Goal: Transaction & Acquisition: Purchase product/service

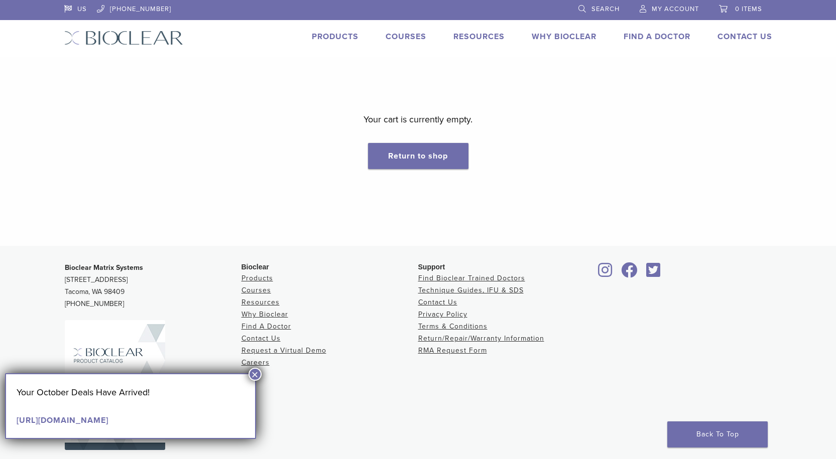
click at [678, 11] on span "My Account" at bounding box center [674, 9] width 47 height 8
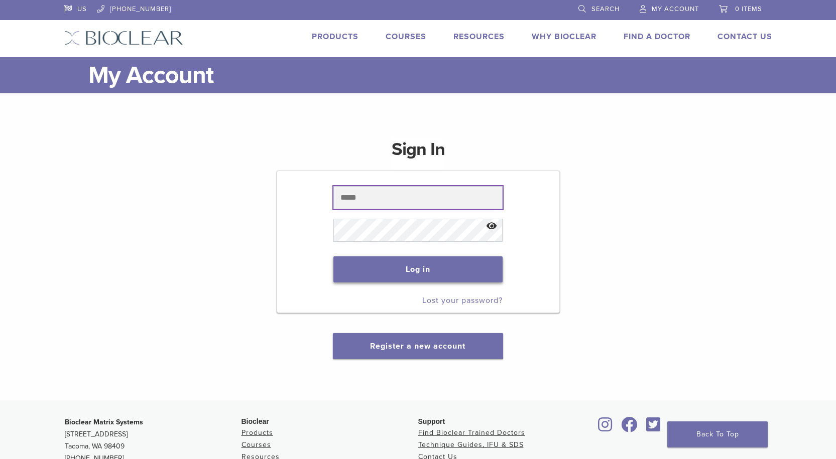
type input "**********"
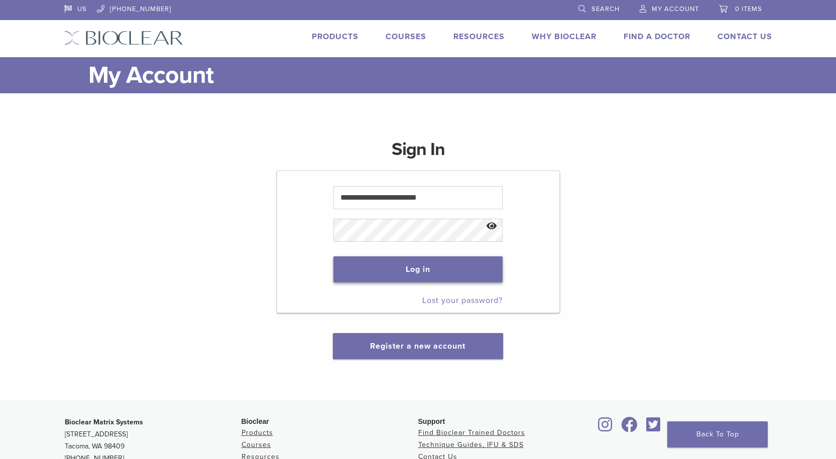
click at [432, 267] on button "Log in" at bounding box center [417, 269] width 169 height 26
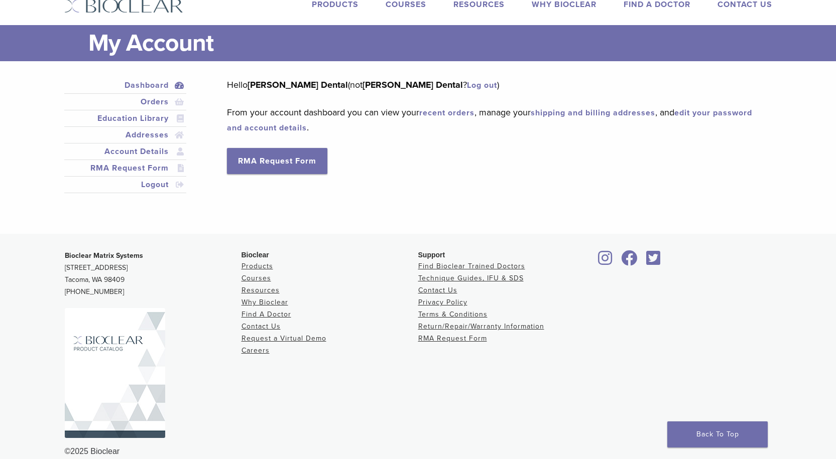
scroll to position [47, 0]
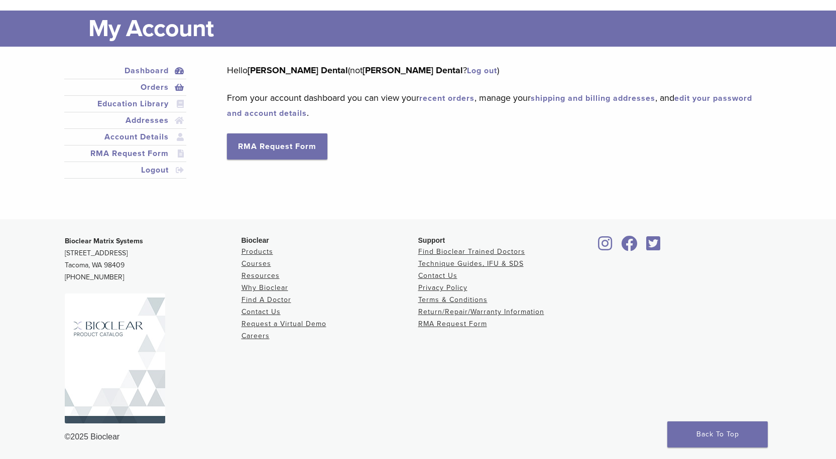
click at [160, 89] on link "Orders" at bounding box center [125, 87] width 118 height 12
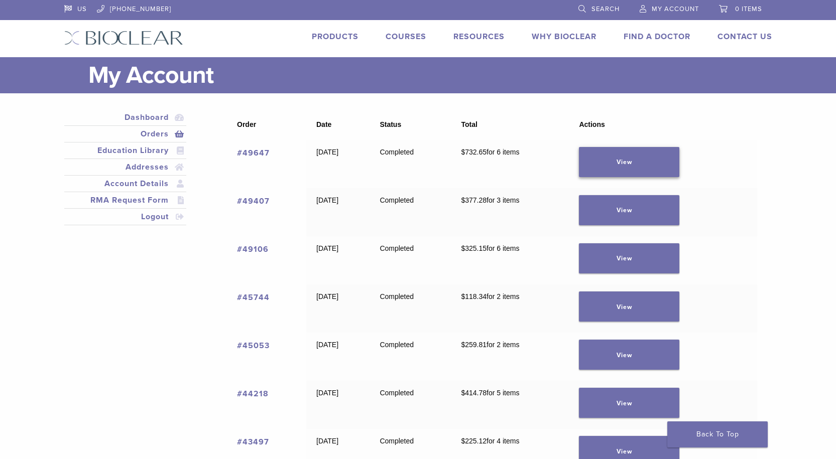
click at [648, 170] on link "View" at bounding box center [629, 162] width 100 height 30
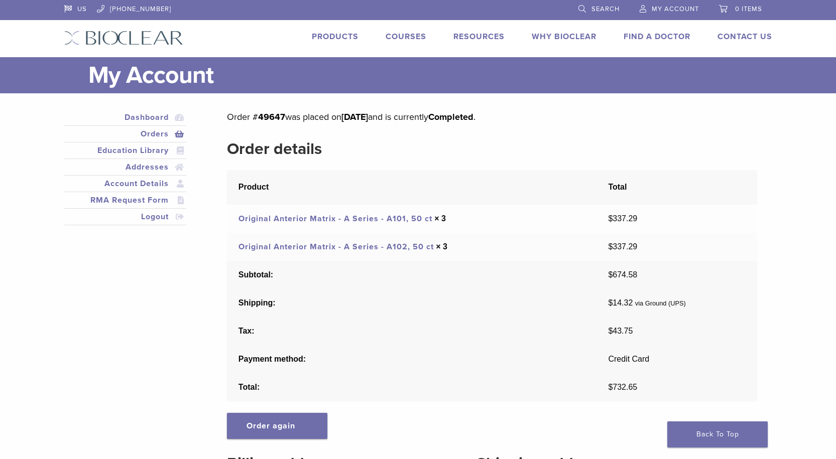
click at [736, 11] on span "0 items" at bounding box center [748, 9] width 27 height 8
click at [596, 9] on span "Search" at bounding box center [605, 9] width 28 height 8
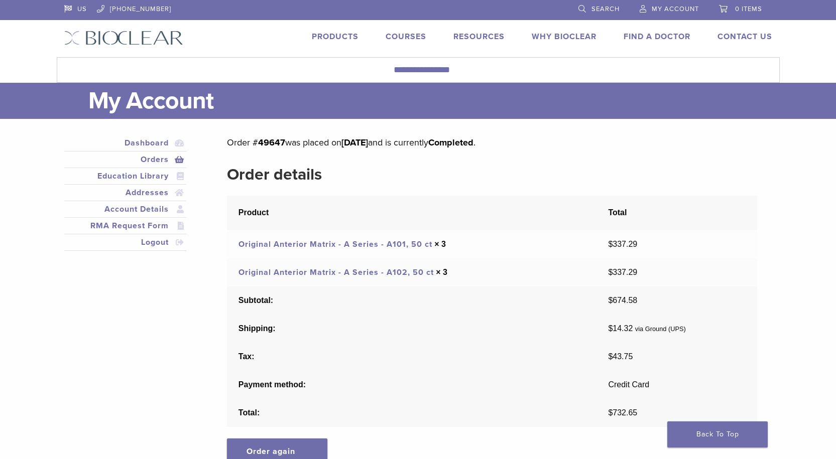
click at [593, 8] on span "Search" at bounding box center [605, 9] width 28 height 8
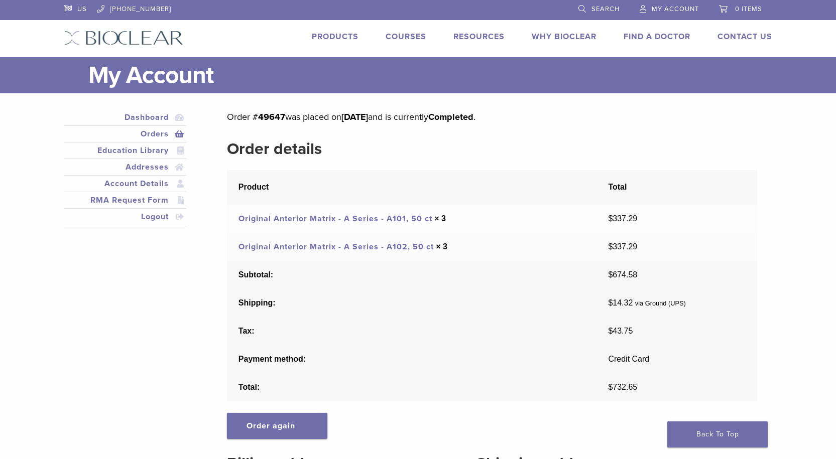
click at [581, 8] on link "Search" at bounding box center [598, 7] width 41 height 15
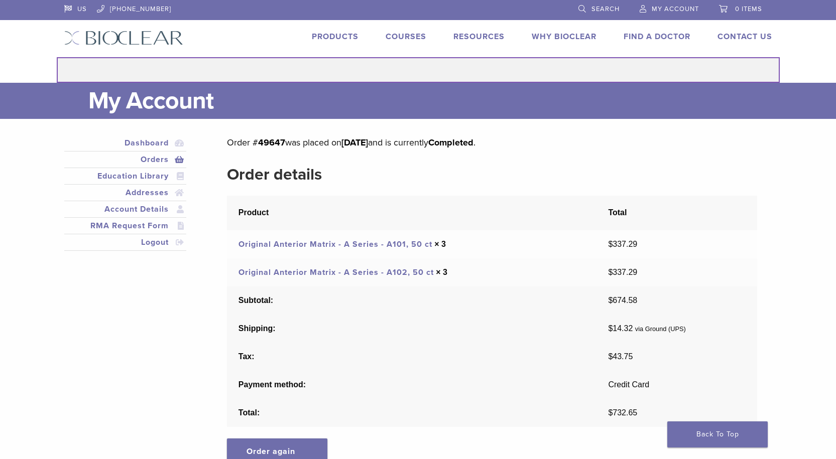
click at [415, 73] on input "Search for:" at bounding box center [418, 70] width 723 height 26
type input "******"
click at [56, 57] on button "Search" at bounding box center [56, 57] width 1 height 1
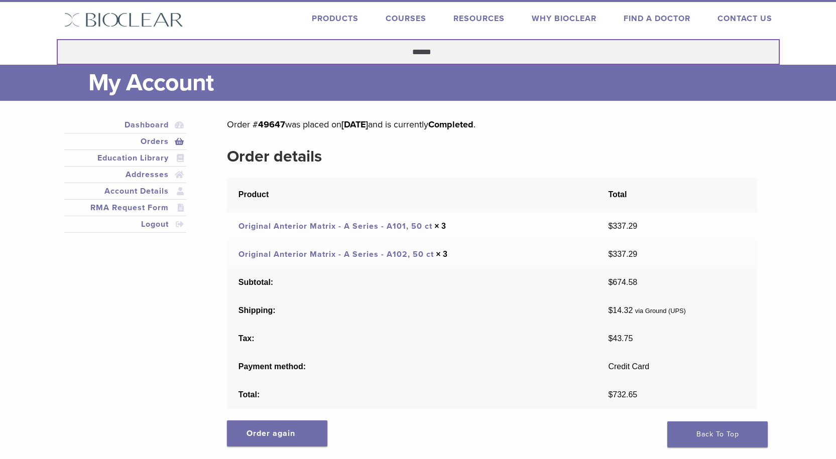
scroll to position [50, 0]
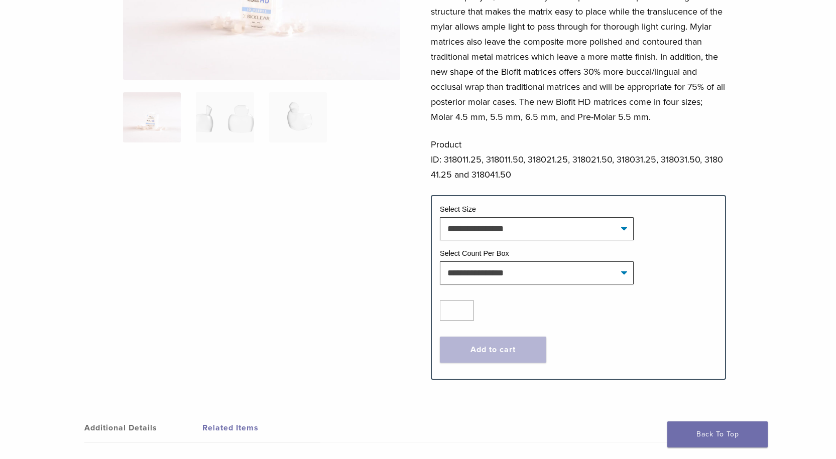
scroll to position [201, 0]
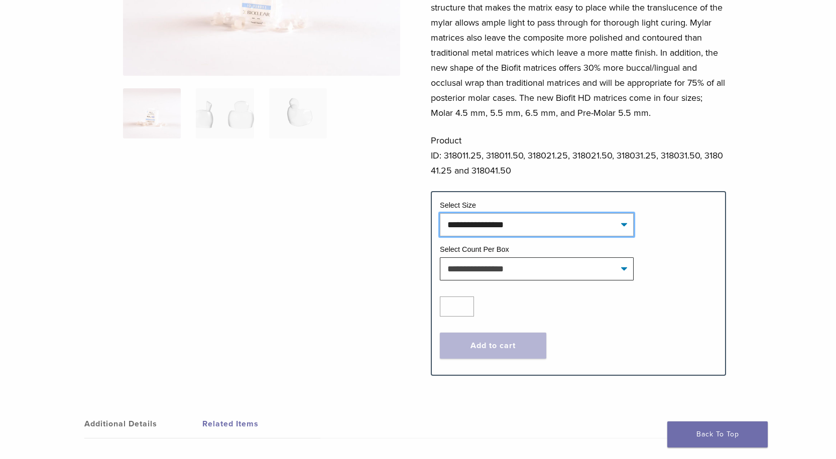
click at [527, 228] on select "**********" at bounding box center [537, 224] width 194 height 23
select select "**********"
click at [440, 213] on select "**********" at bounding box center [537, 224] width 194 height 23
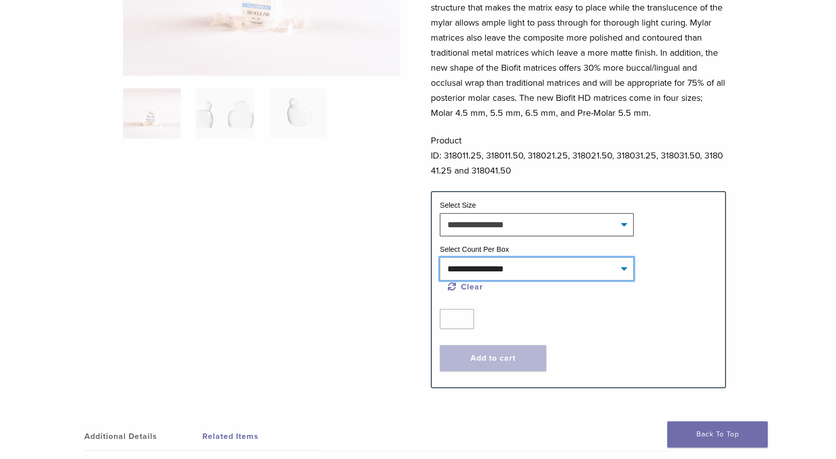
click at [497, 267] on select "**********" at bounding box center [537, 268] width 194 height 23
select select "*****"
click at [440, 257] on select "**********" at bounding box center [537, 268] width 194 height 23
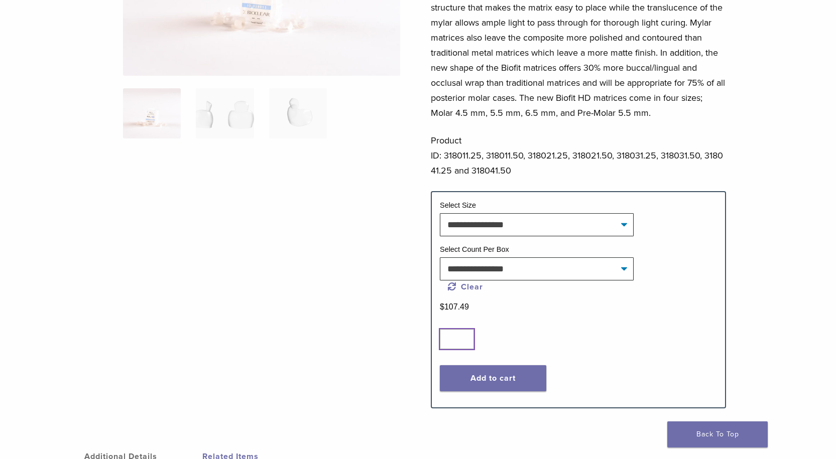
type input "*"
click at [464, 338] on input "*" at bounding box center [457, 339] width 34 height 20
click at [508, 377] on button "Add to cart" at bounding box center [493, 378] width 106 height 26
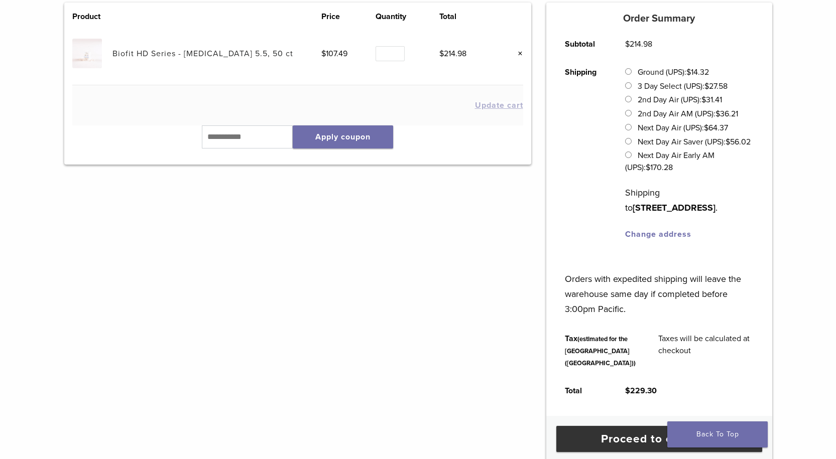
scroll to position [301, 0]
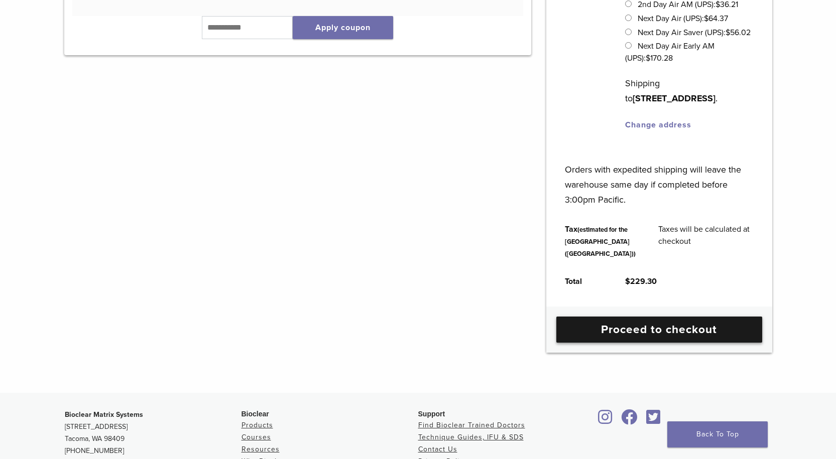
click at [696, 343] on link "Proceed to checkout" at bounding box center [659, 330] width 206 height 26
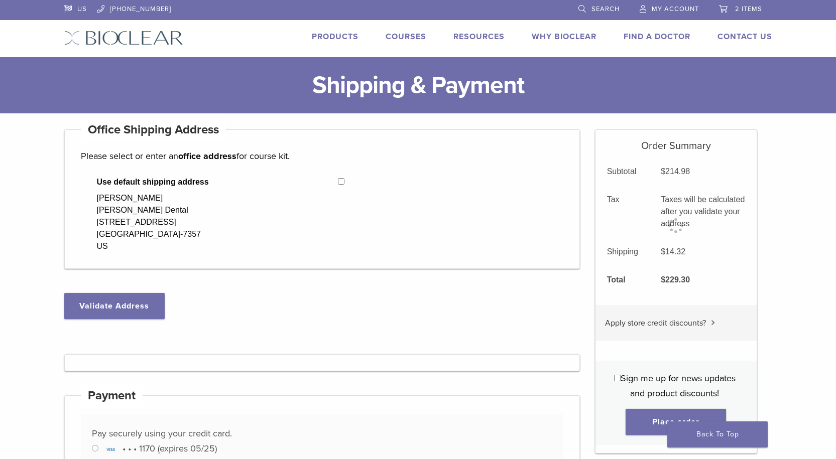
select select "**"
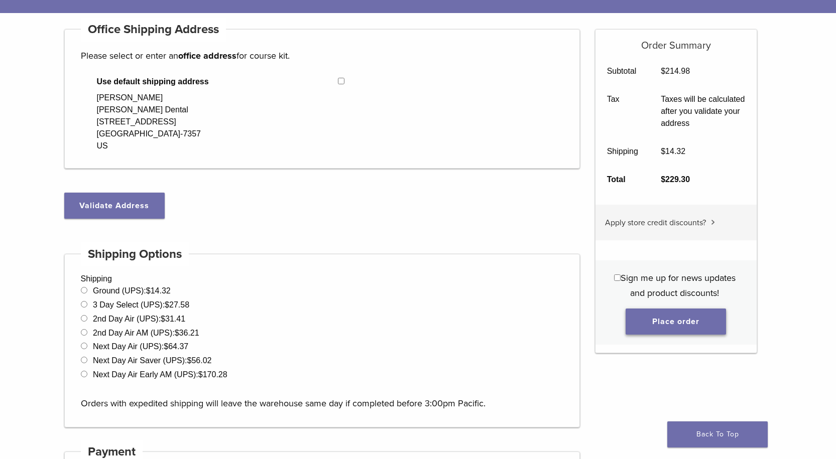
click at [649, 319] on button "Place order" at bounding box center [675, 322] width 100 height 26
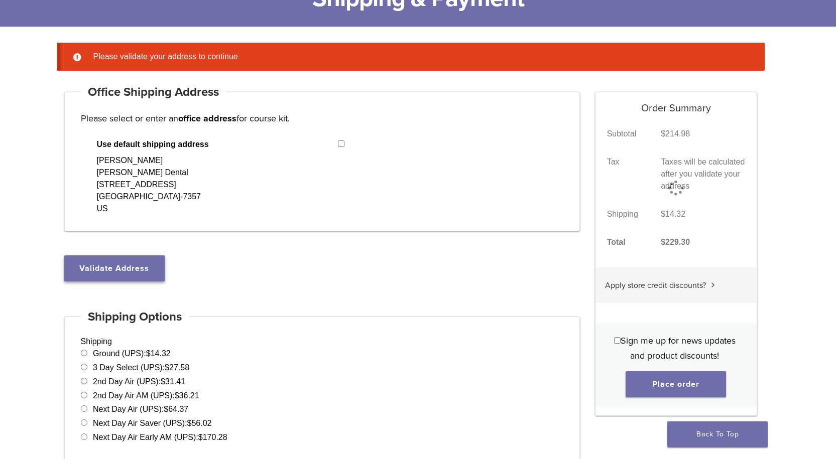
scroll to position [79, 0]
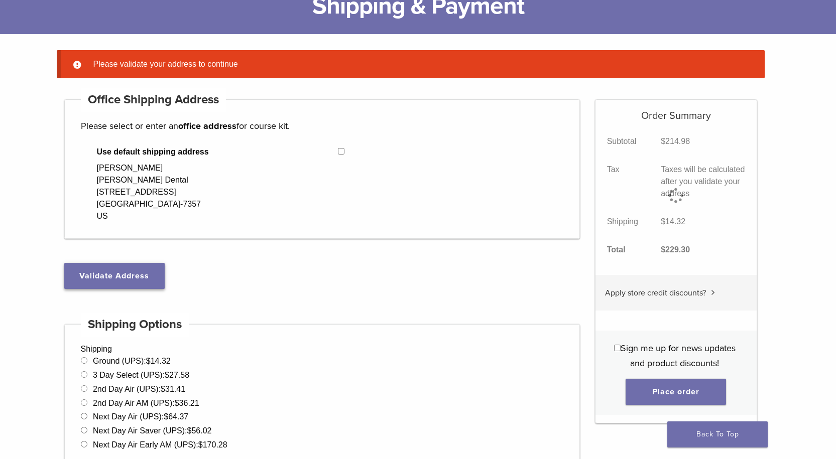
click at [158, 270] on button "Validate Address" at bounding box center [114, 276] width 100 height 26
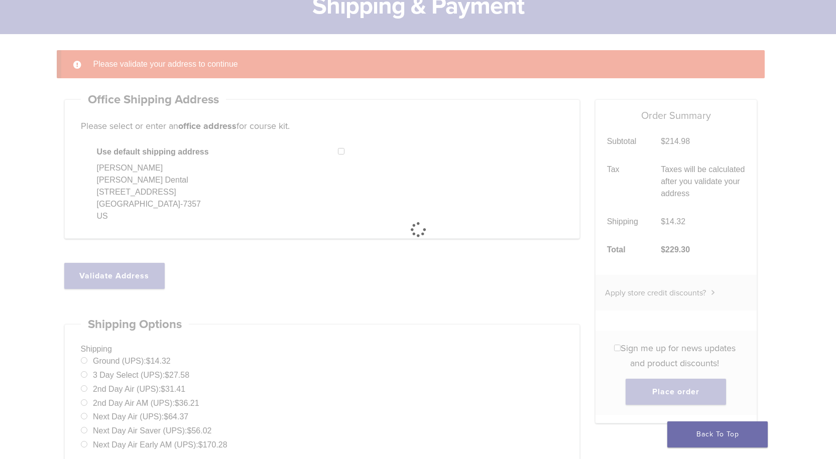
select select "**"
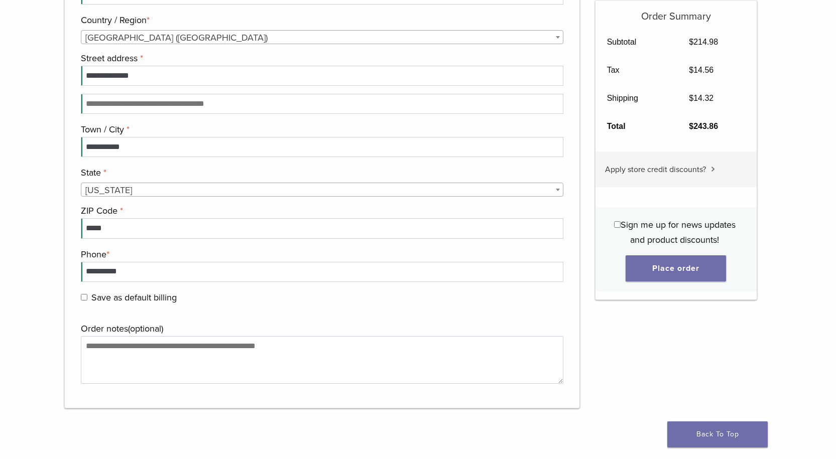
scroll to position [983, 0]
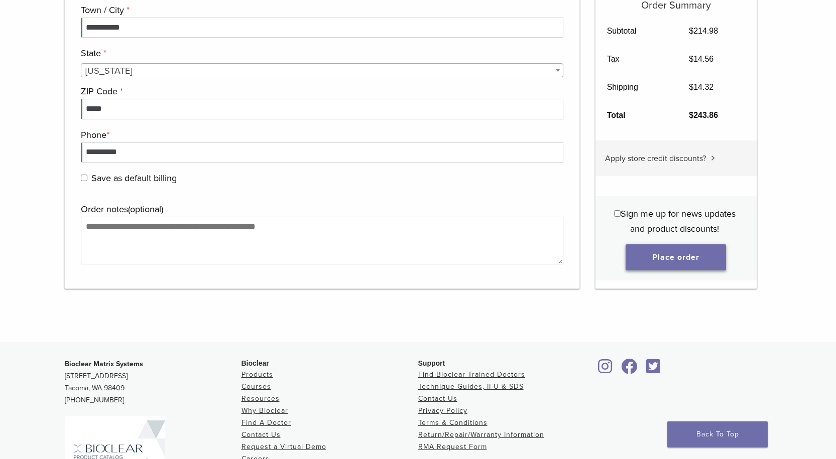
click at [657, 257] on button "Place order" at bounding box center [675, 257] width 100 height 26
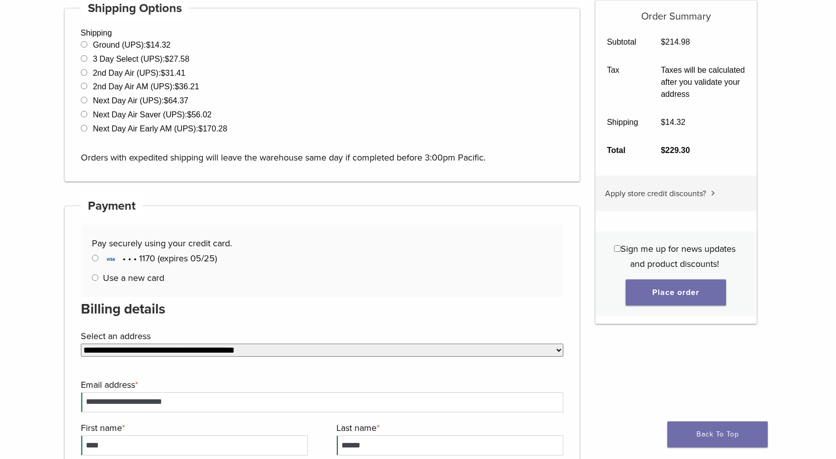
scroll to position [481, 0]
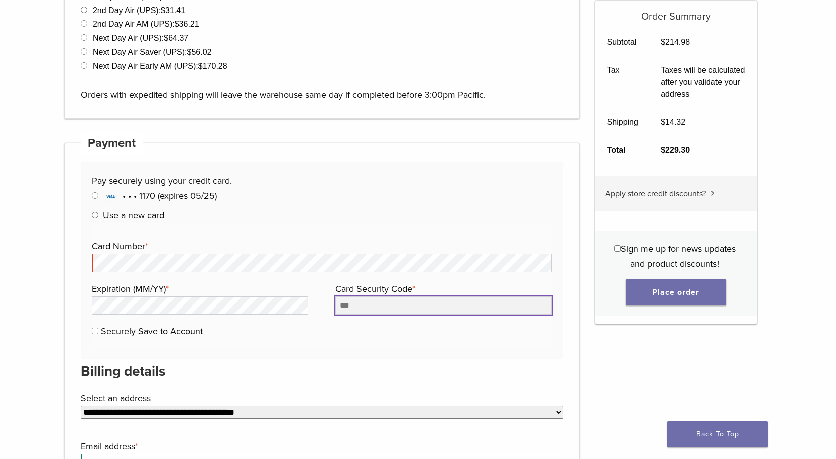
type input "***"
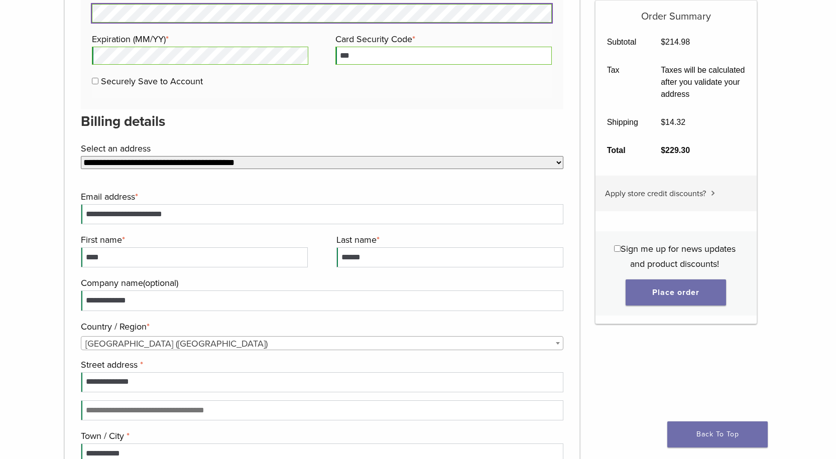
scroll to position [732, 0]
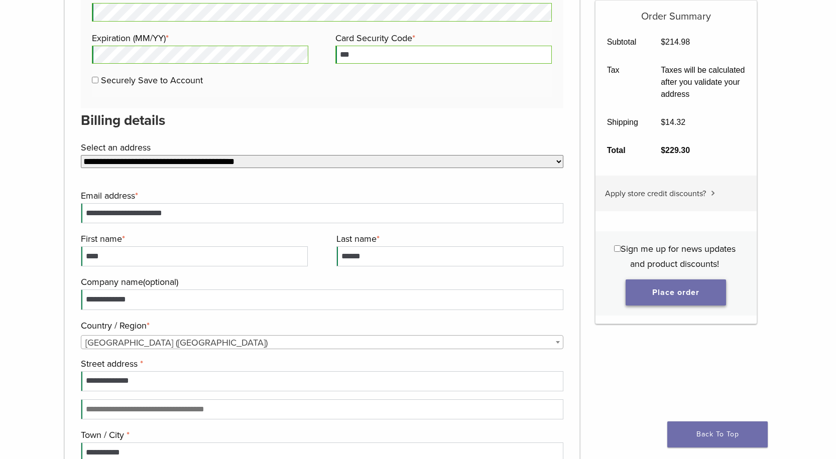
click at [692, 301] on button "Place order" at bounding box center [675, 293] width 100 height 26
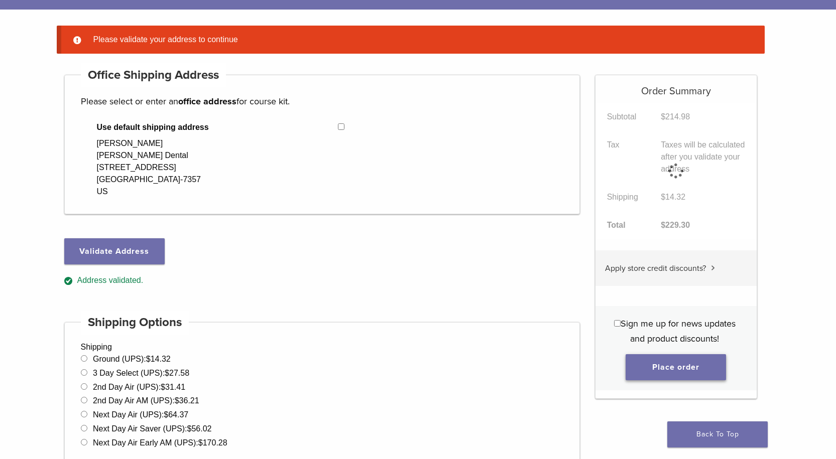
scroll to position [79, 0]
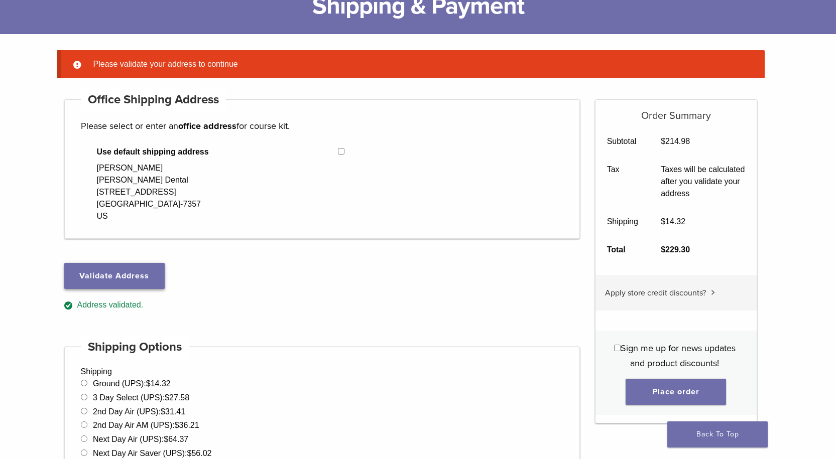
click at [148, 277] on button "Validate Address" at bounding box center [114, 276] width 100 height 26
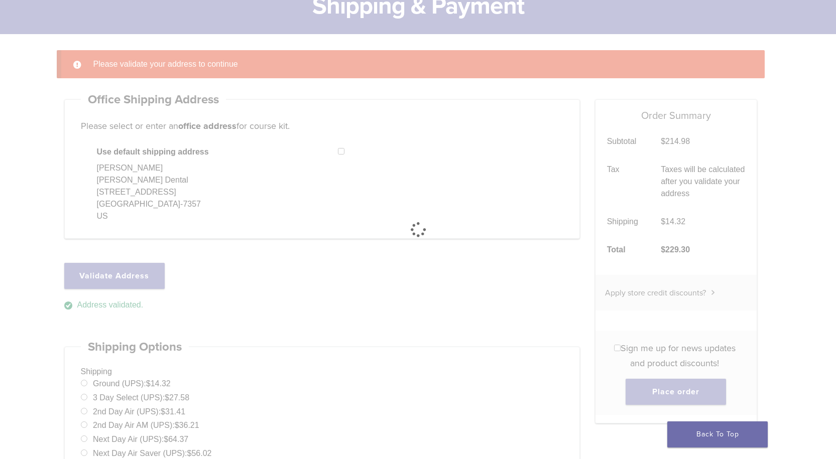
select select "**"
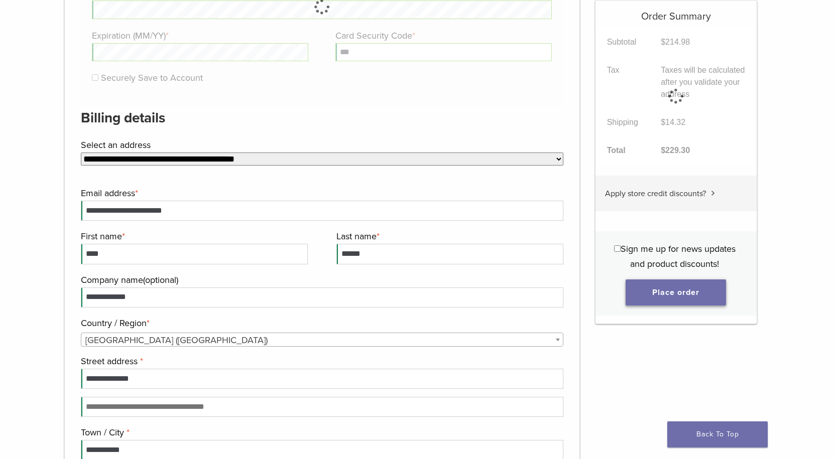
scroll to position [832, 0]
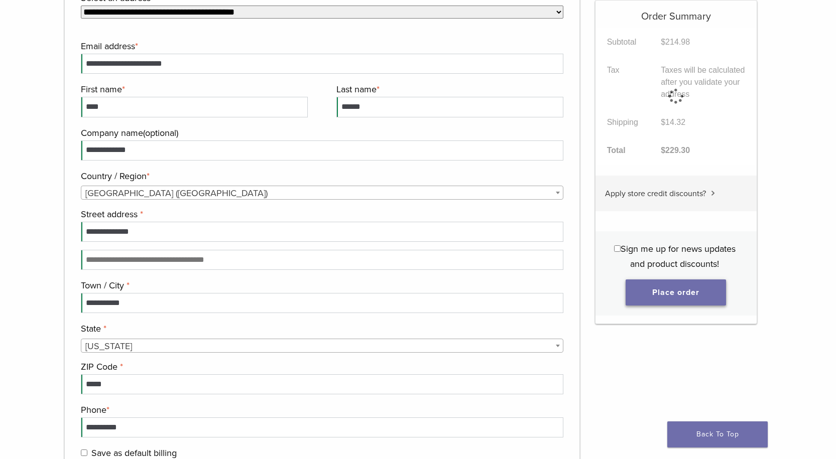
click at [665, 295] on button "Place order" at bounding box center [675, 293] width 100 height 26
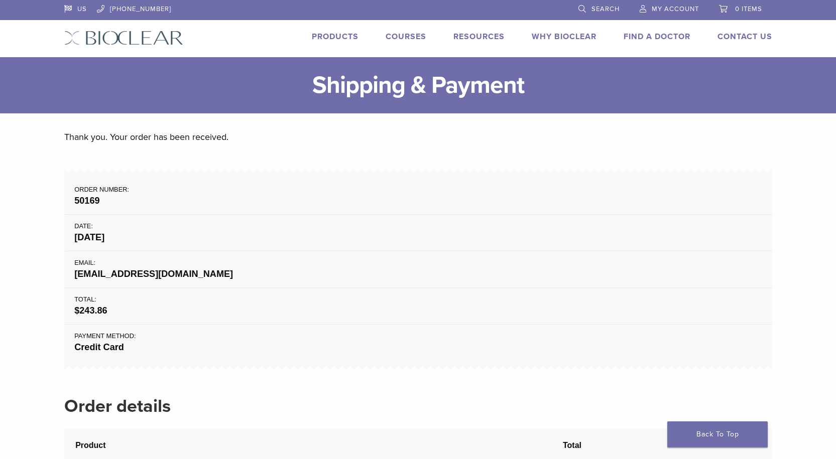
click at [672, 13] on link "My Account" at bounding box center [668, 7] width 59 height 15
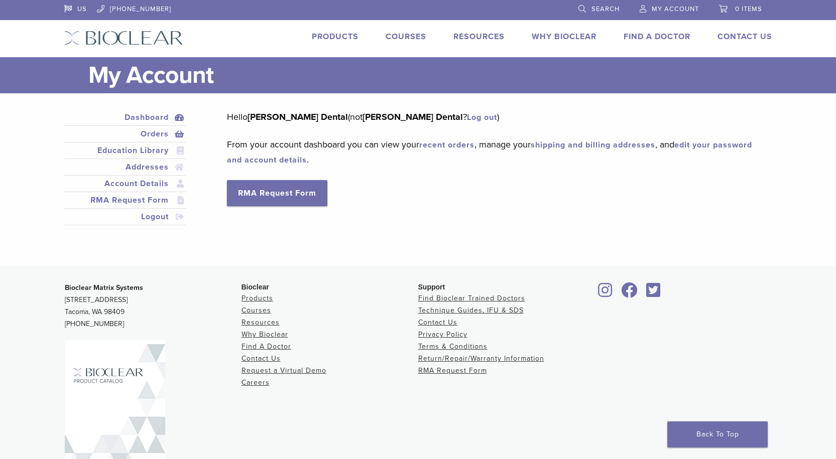
click at [153, 138] on link "Orders" at bounding box center [125, 134] width 118 height 12
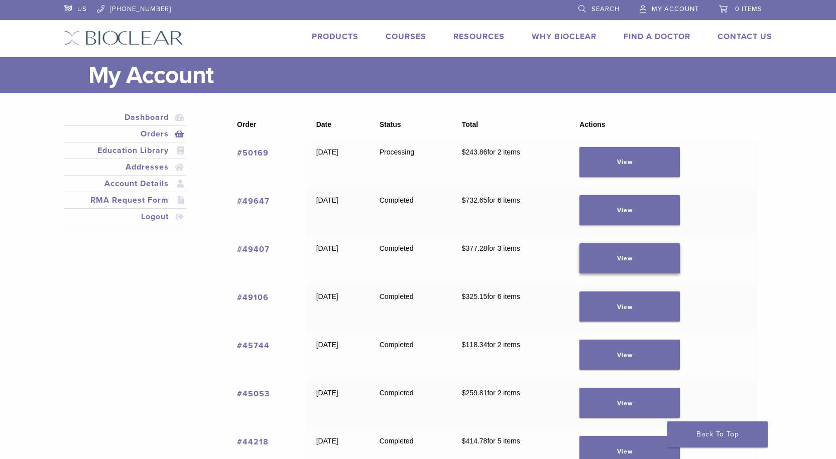
click at [670, 266] on link "View" at bounding box center [629, 258] width 100 height 30
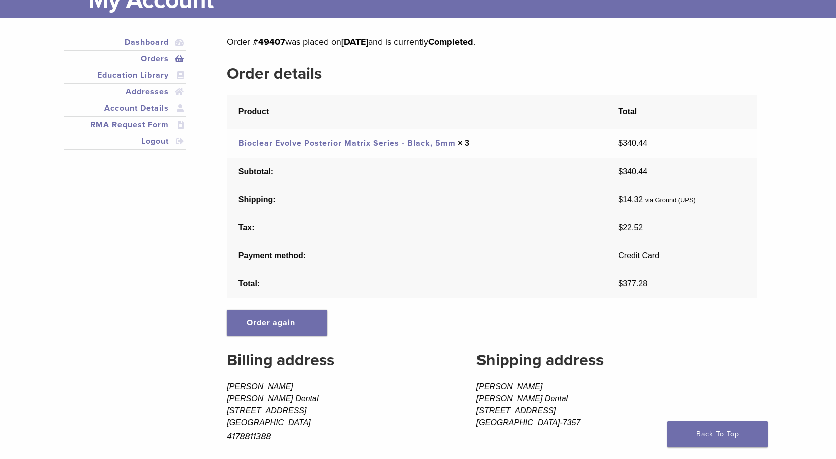
scroll to position [50, 0]
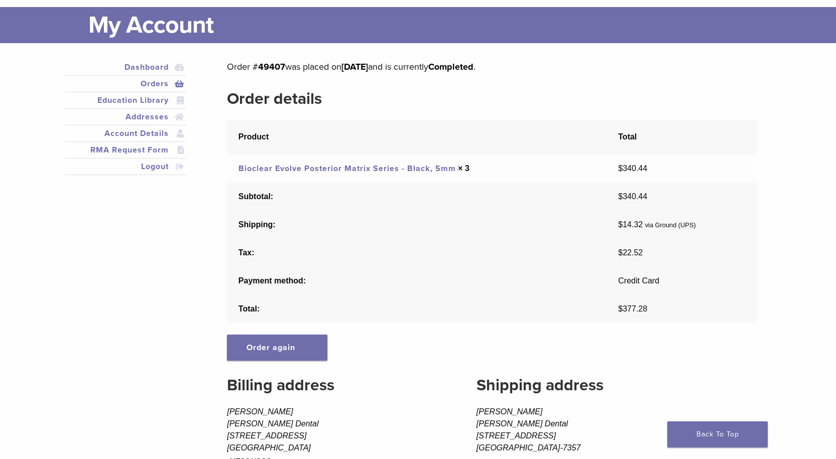
click at [122, 27] on h1 "My Account" at bounding box center [429, 25] width 683 height 36
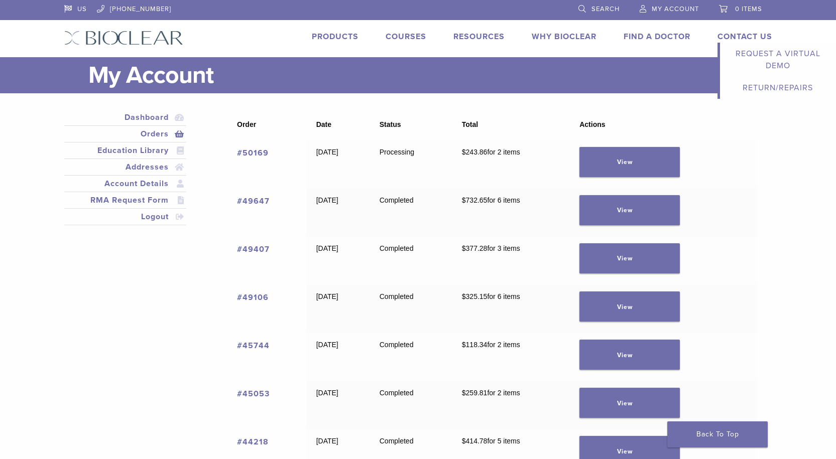
click at [722, 40] on link "Contact Us" at bounding box center [744, 37] width 55 height 10
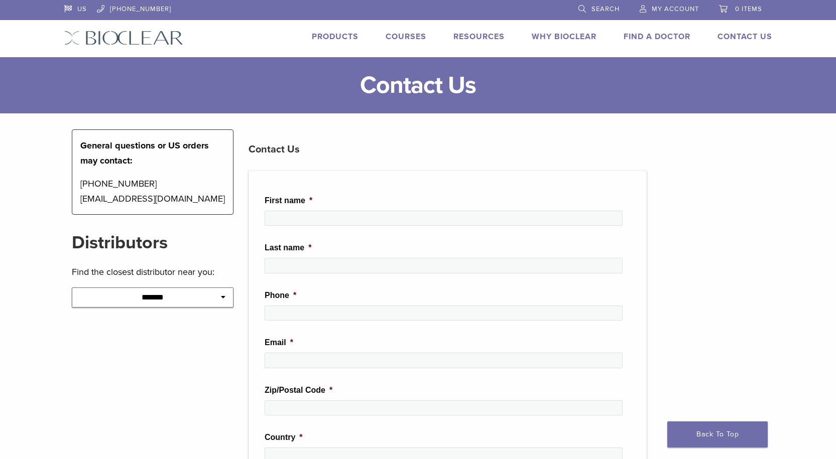
click at [672, 12] on span "My Account" at bounding box center [674, 9] width 47 height 8
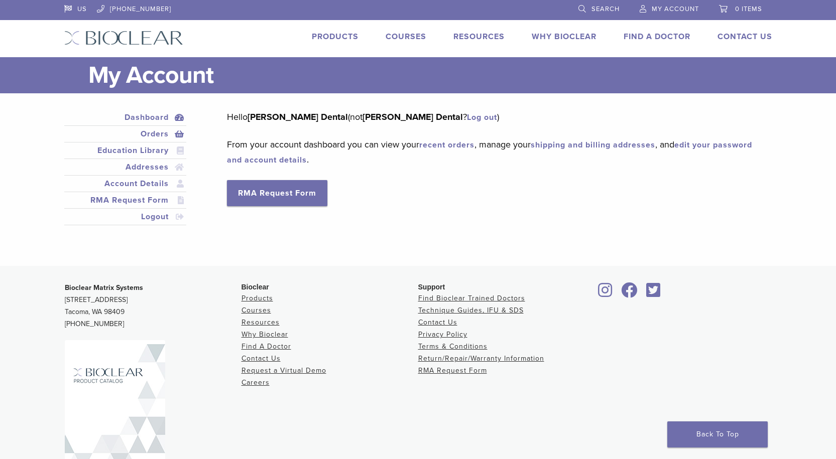
click at [154, 135] on link "Orders" at bounding box center [125, 134] width 118 height 12
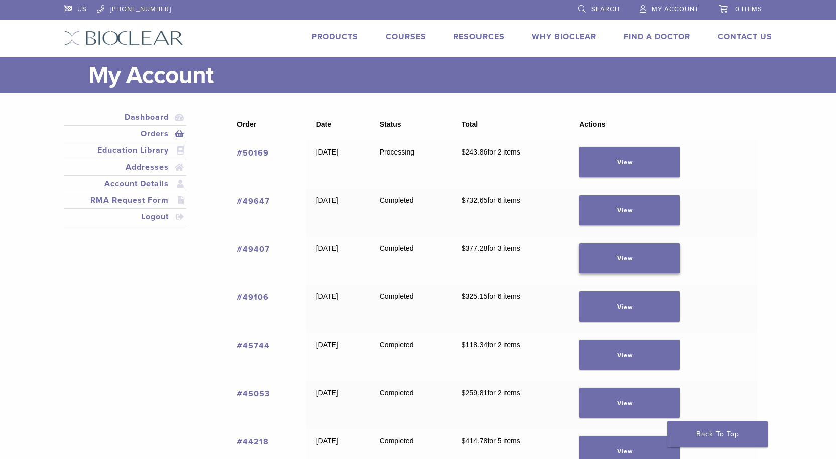
click at [627, 262] on link "View" at bounding box center [629, 258] width 100 height 30
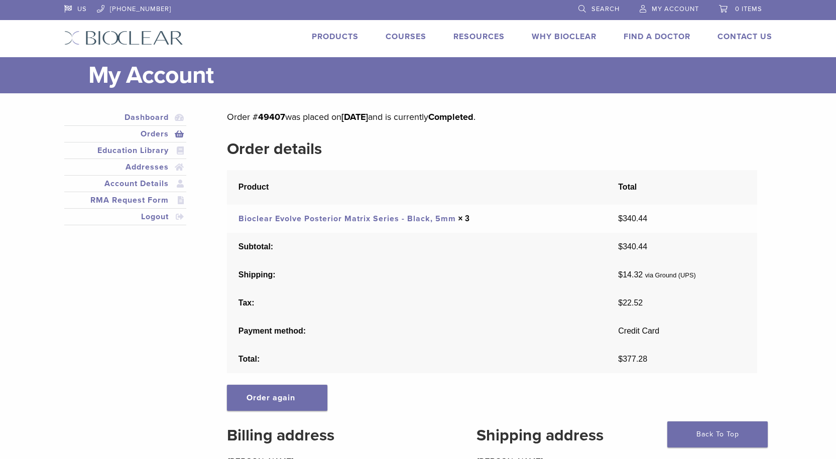
click at [393, 221] on link "Bioclear Evolve Posterior Matrix Series - Black, 5mm" at bounding box center [346, 219] width 217 height 10
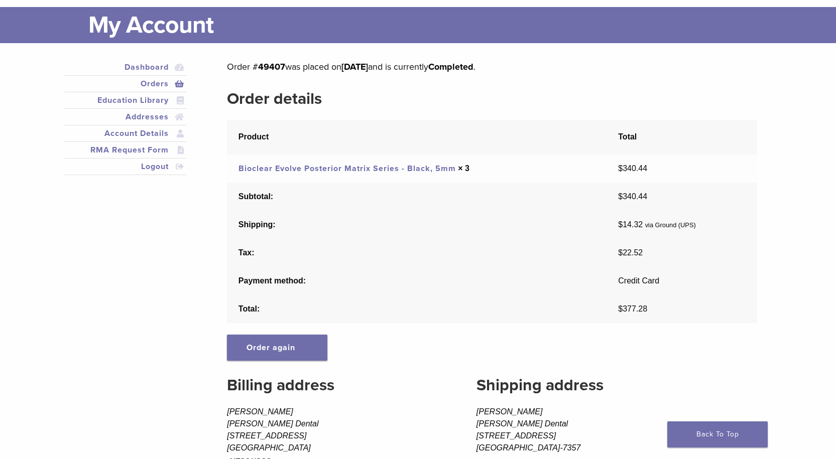
click at [151, 84] on link "Orders" at bounding box center [125, 84] width 118 height 12
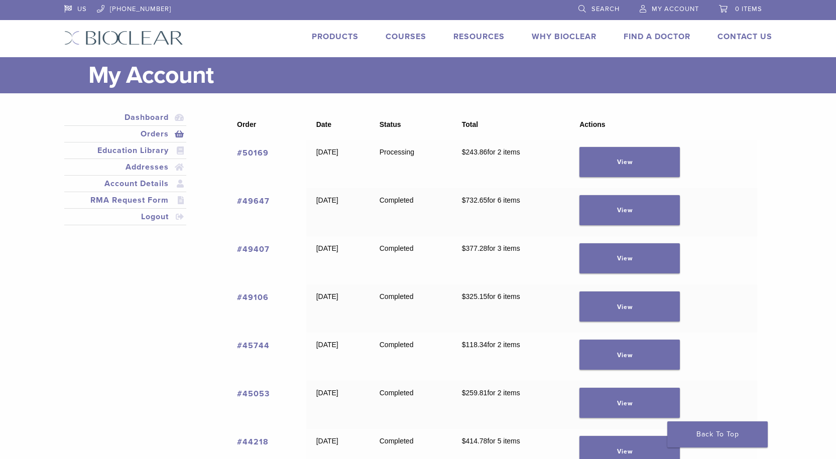
click at [253, 155] on link "#50169" at bounding box center [253, 153] width 32 height 10
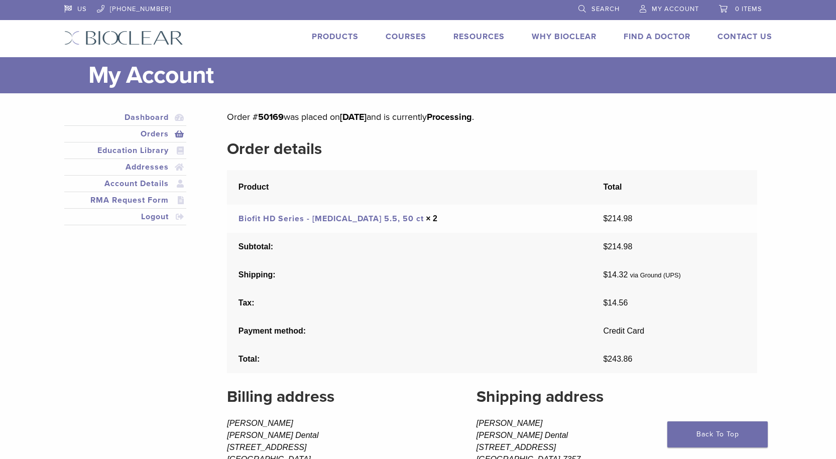
click at [149, 134] on link "Orders" at bounding box center [125, 134] width 118 height 12
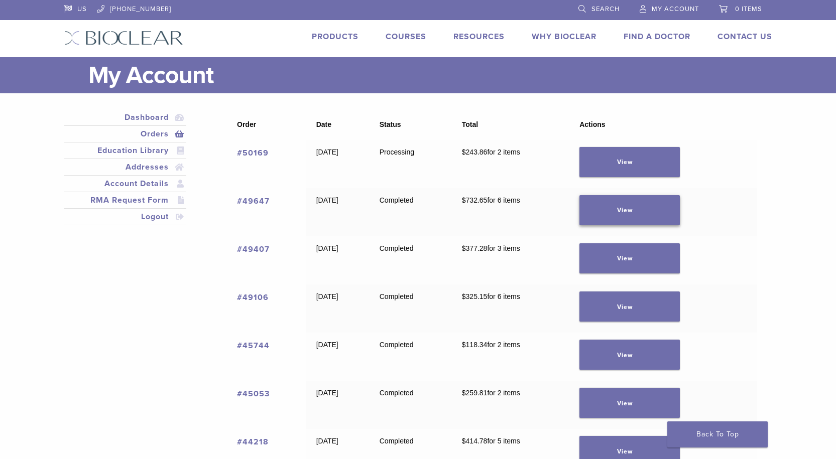
click at [613, 209] on link "View" at bounding box center [629, 210] width 100 height 30
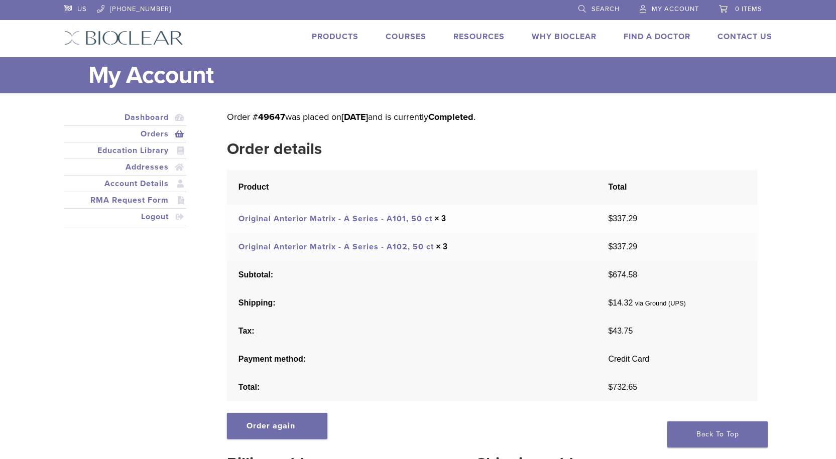
click at [155, 136] on link "Orders" at bounding box center [125, 134] width 118 height 12
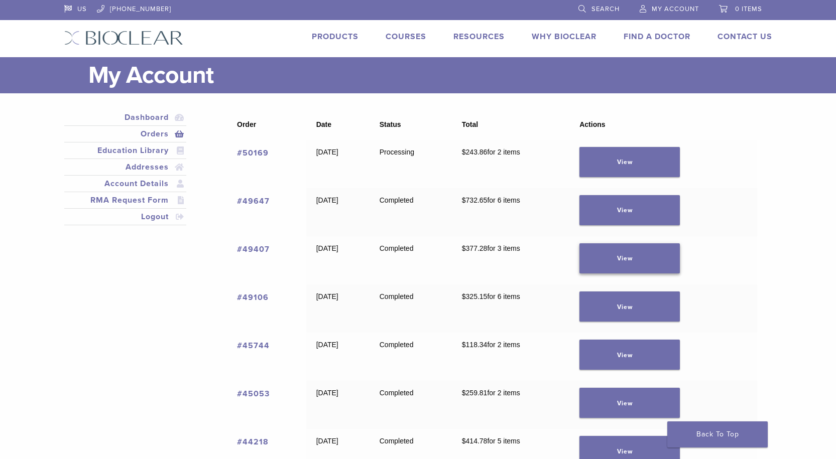
click at [651, 266] on link "View" at bounding box center [629, 258] width 100 height 30
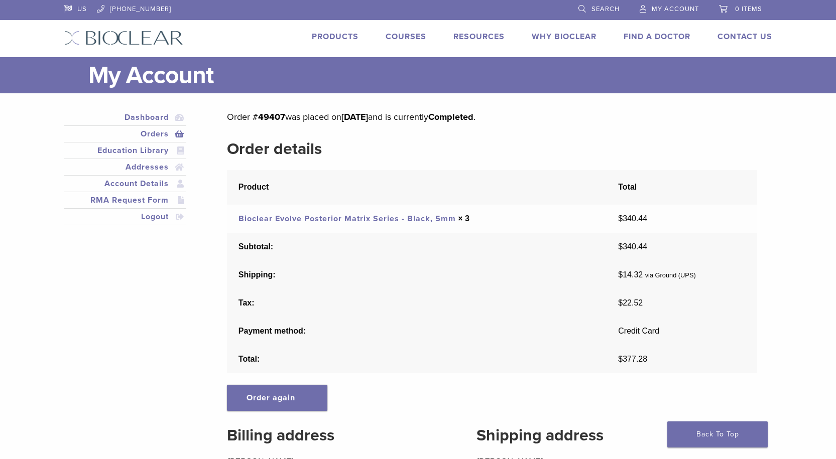
click at [156, 135] on link "Orders" at bounding box center [125, 134] width 118 height 12
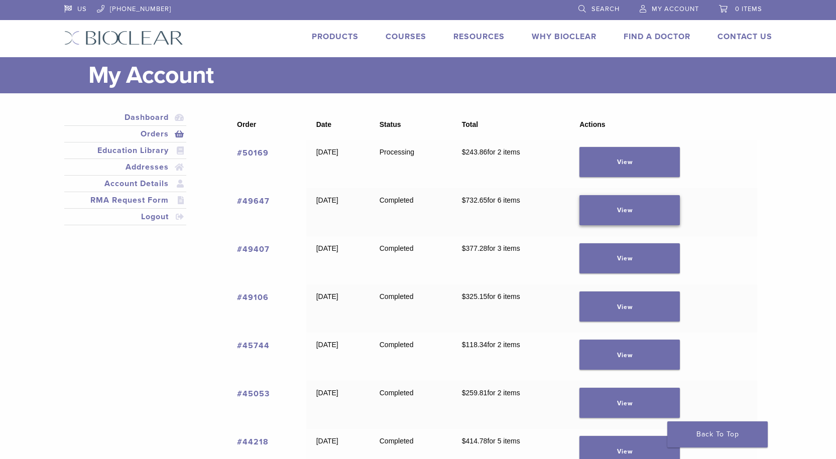
click at [639, 210] on link "View" at bounding box center [629, 210] width 100 height 30
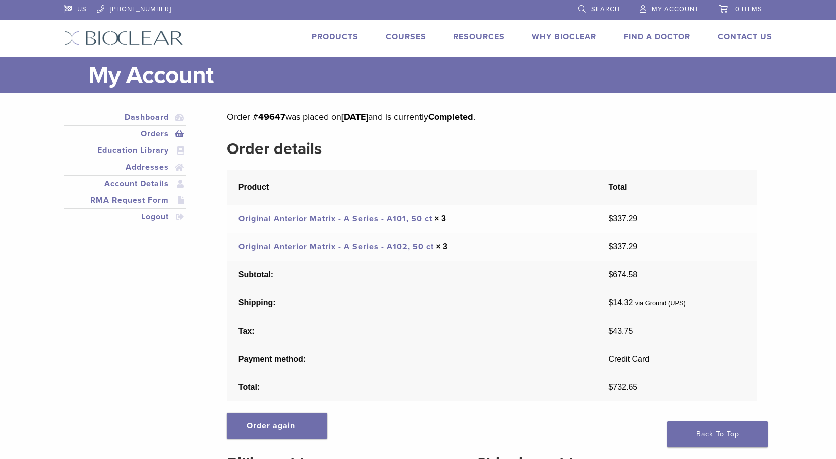
click at [157, 137] on link "Orders" at bounding box center [125, 134] width 118 height 12
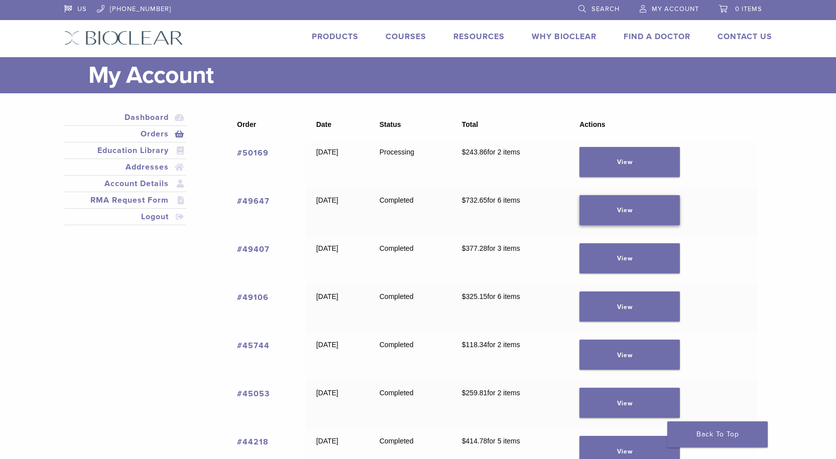
click at [671, 204] on link "View" at bounding box center [629, 210] width 100 height 30
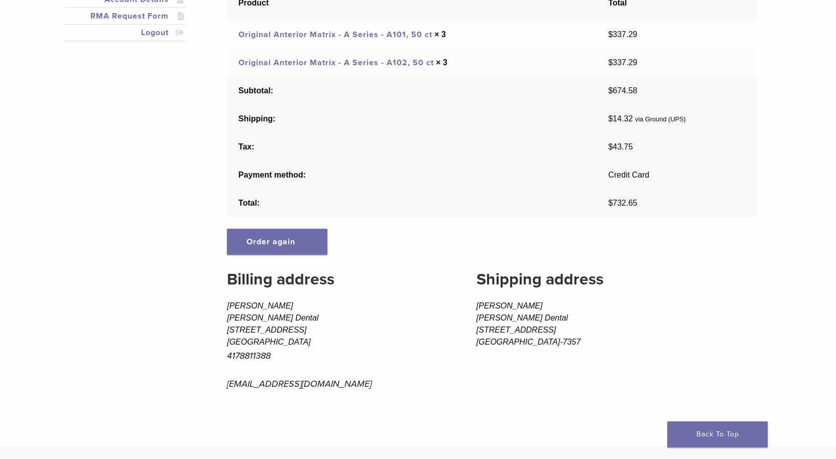
scroll to position [201, 0]
